Goal: Book appointment/travel/reservation

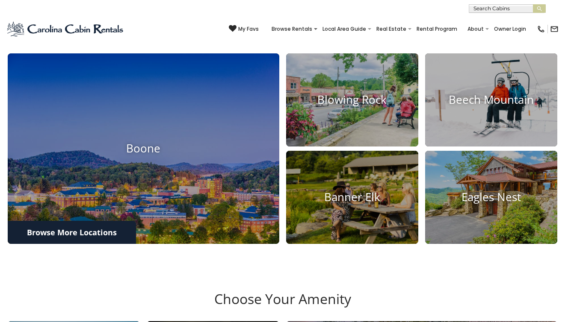
scroll to position [283, 0]
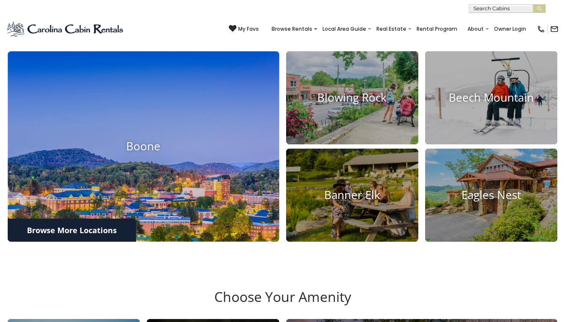
click at [200, 205] on img at bounding box center [143, 147] width 298 height 210
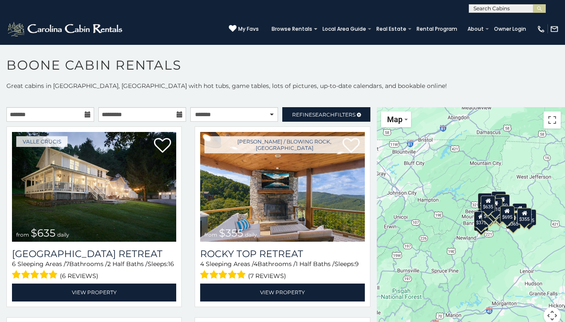
click at [90, 114] on icon at bounding box center [88, 115] width 6 height 6
click at [86, 114] on icon at bounding box center [88, 115] width 6 height 6
click at [58, 115] on input "text" at bounding box center [50, 114] width 88 height 15
